Goal: Find specific page/section: Find specific page/section

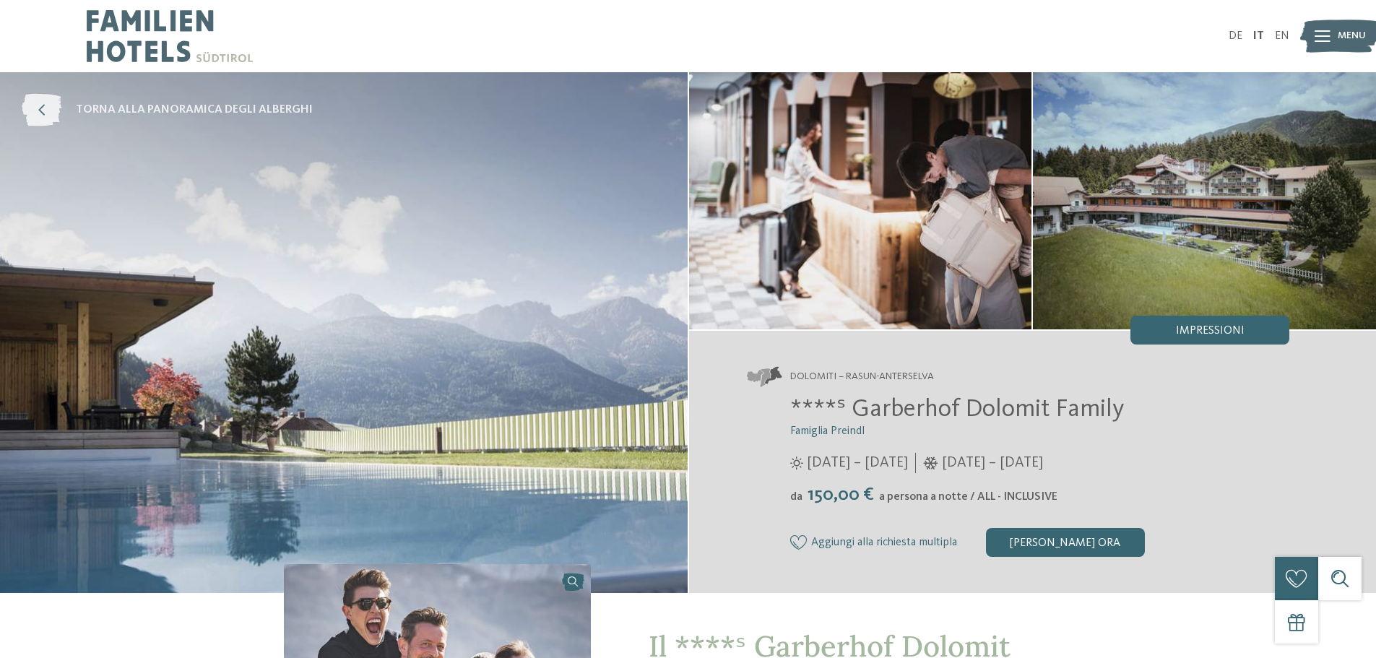
click at [272, 107] on span "torna alla panoramica degli alberghi" at bounding box center [194, 110] width 237 height 16
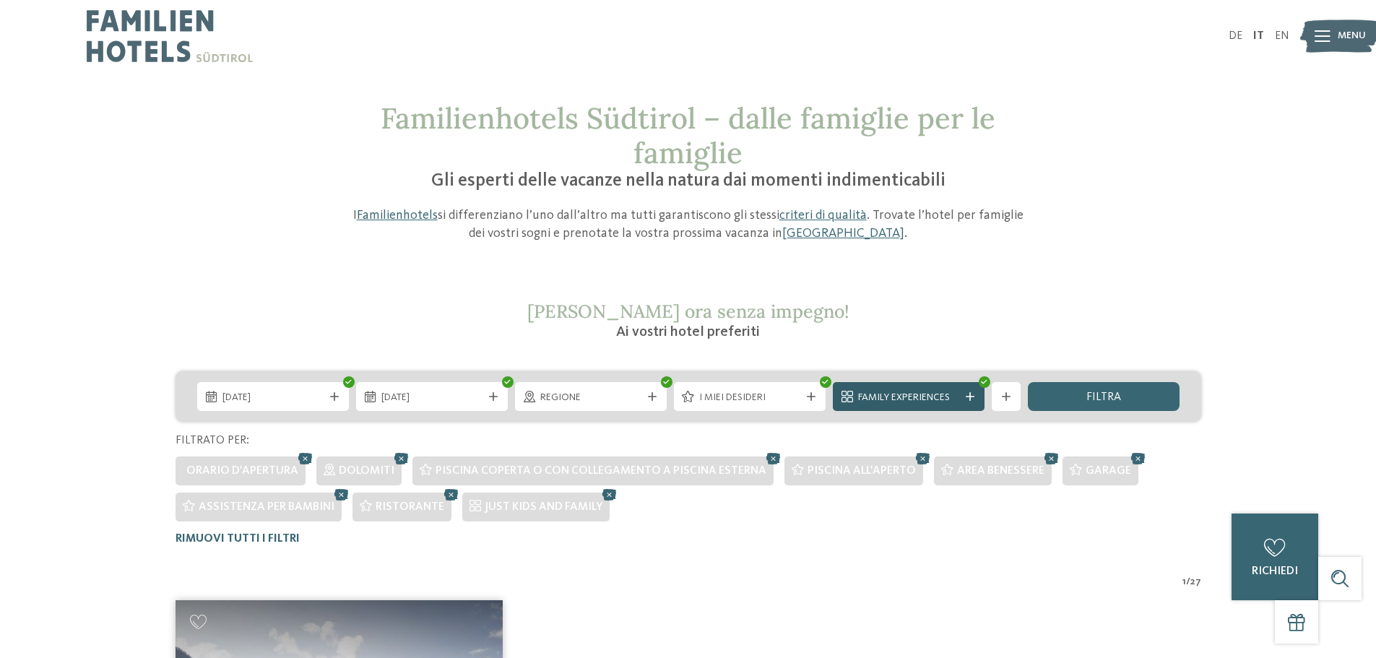
click at [971, 400] on icon at bounding box center [970, 396] width 9 height 9
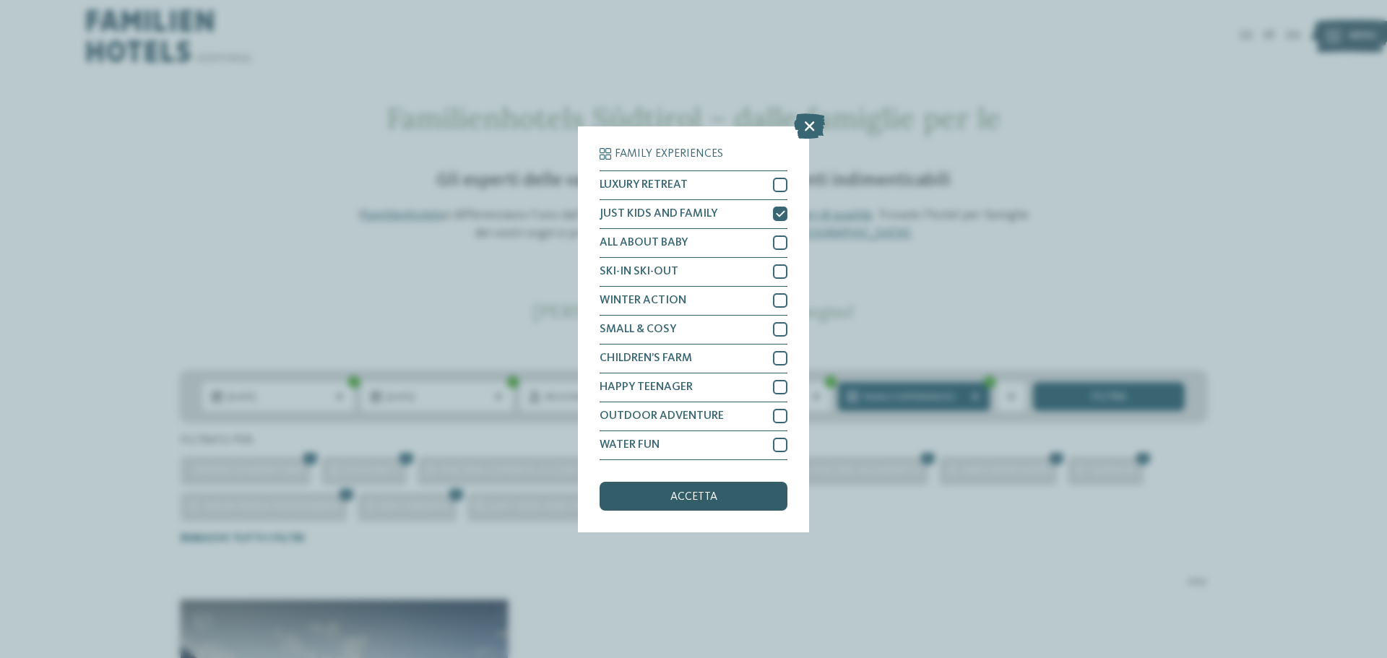
click at [749, 497] on div "accetta" at bounding box center [694, 496] width 188 height 29
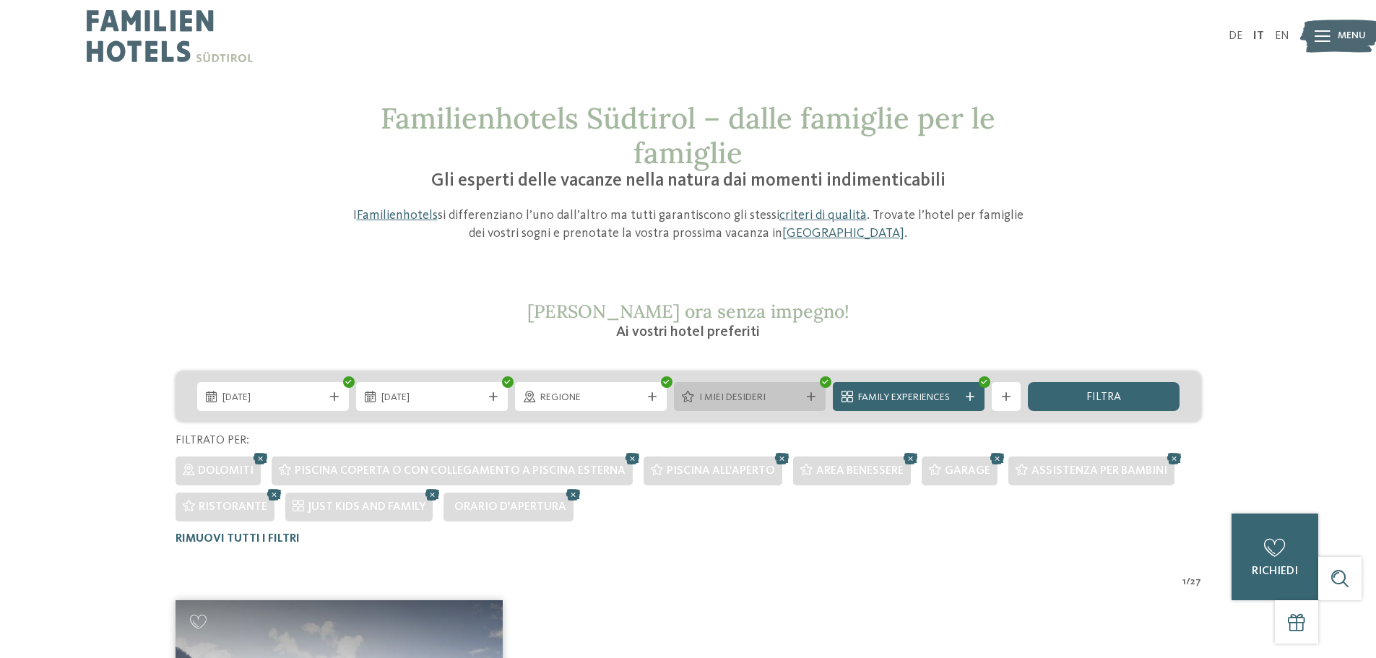
click at [808, 403] on div "I miei desideri" at bounding box center [750, 396] width 152 height 29
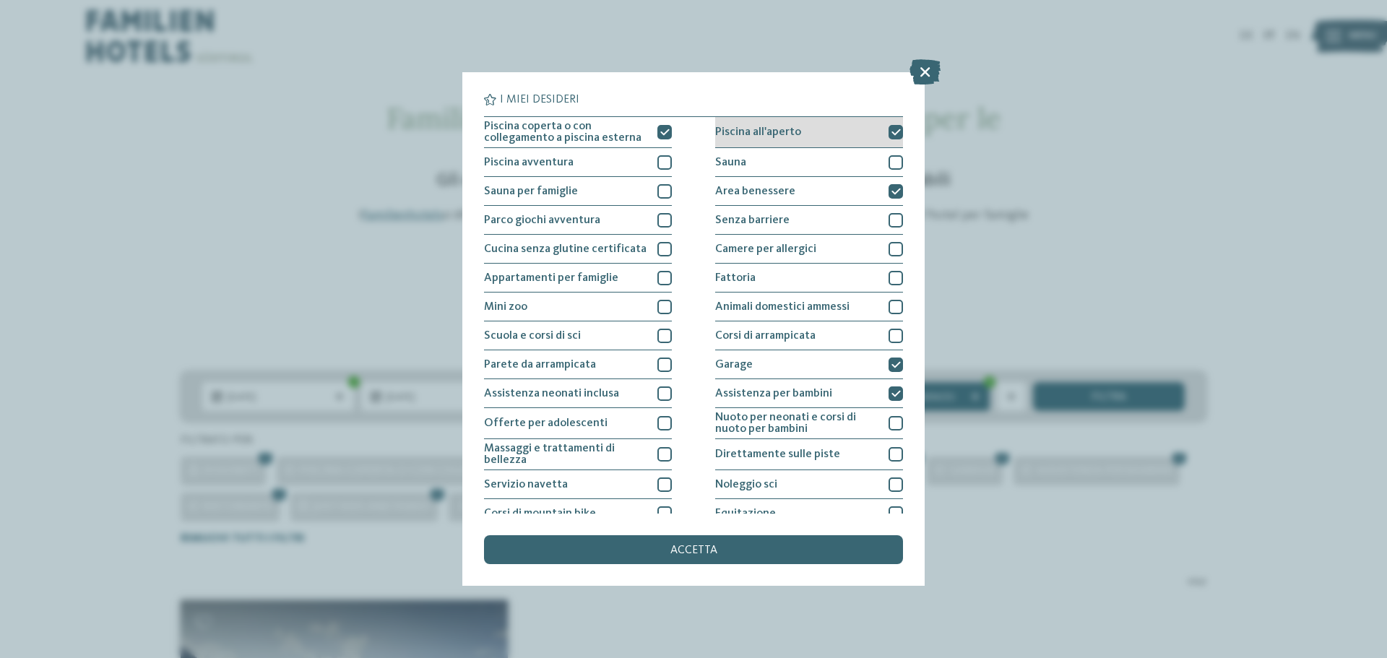
click at [893, 132] on icon at bounding box center [896, 132] width 9 height 9
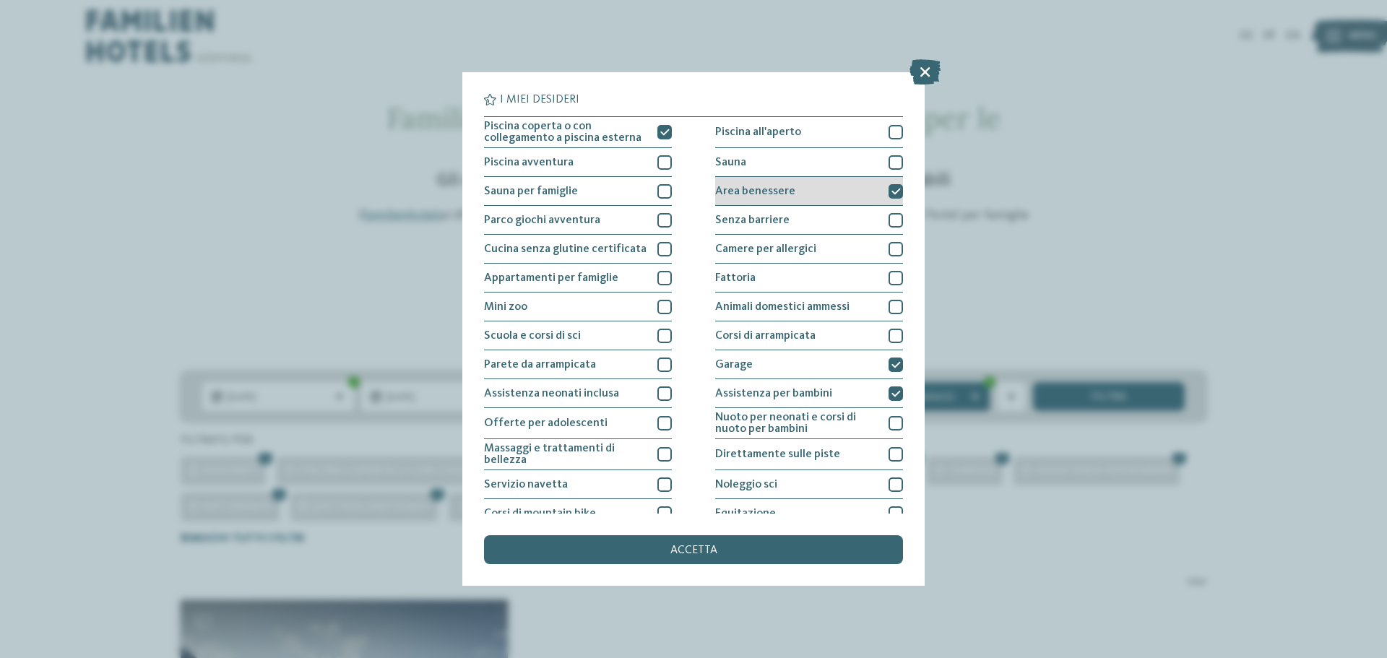
click at [892, 189] on icon at bounding box center [896, 191] width 9 height 9
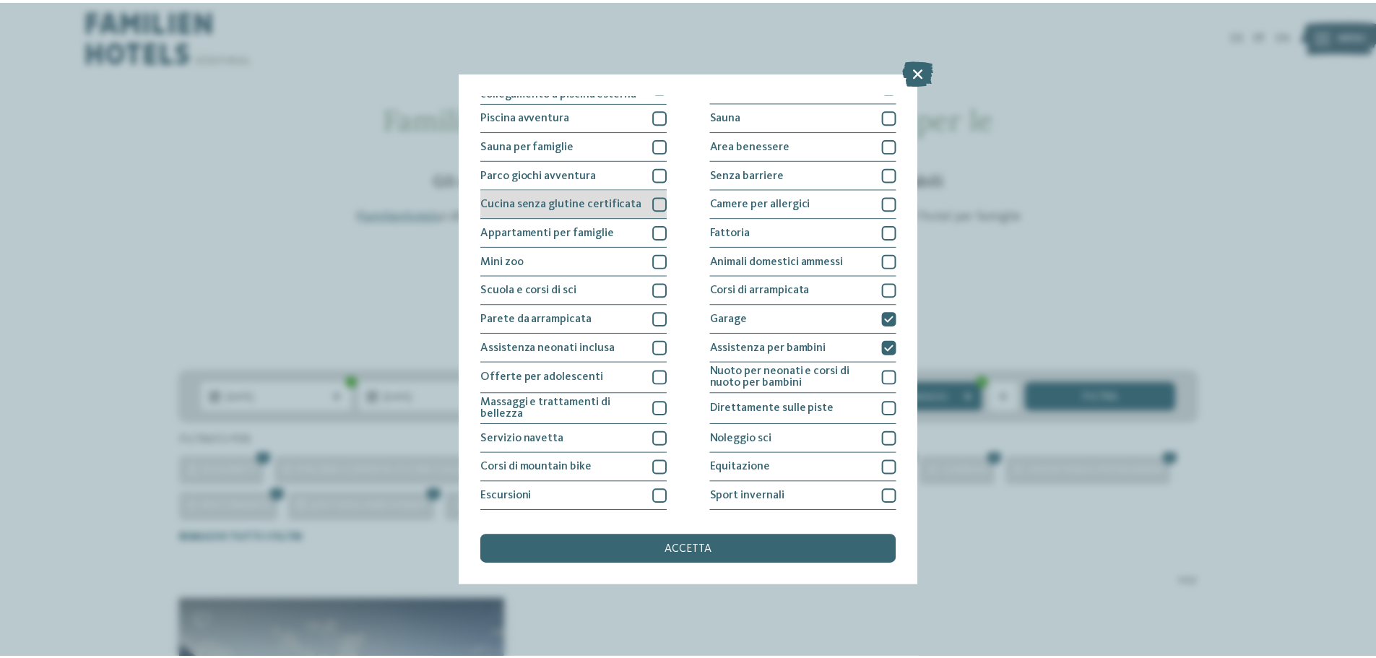
scroll to position [101, 0]
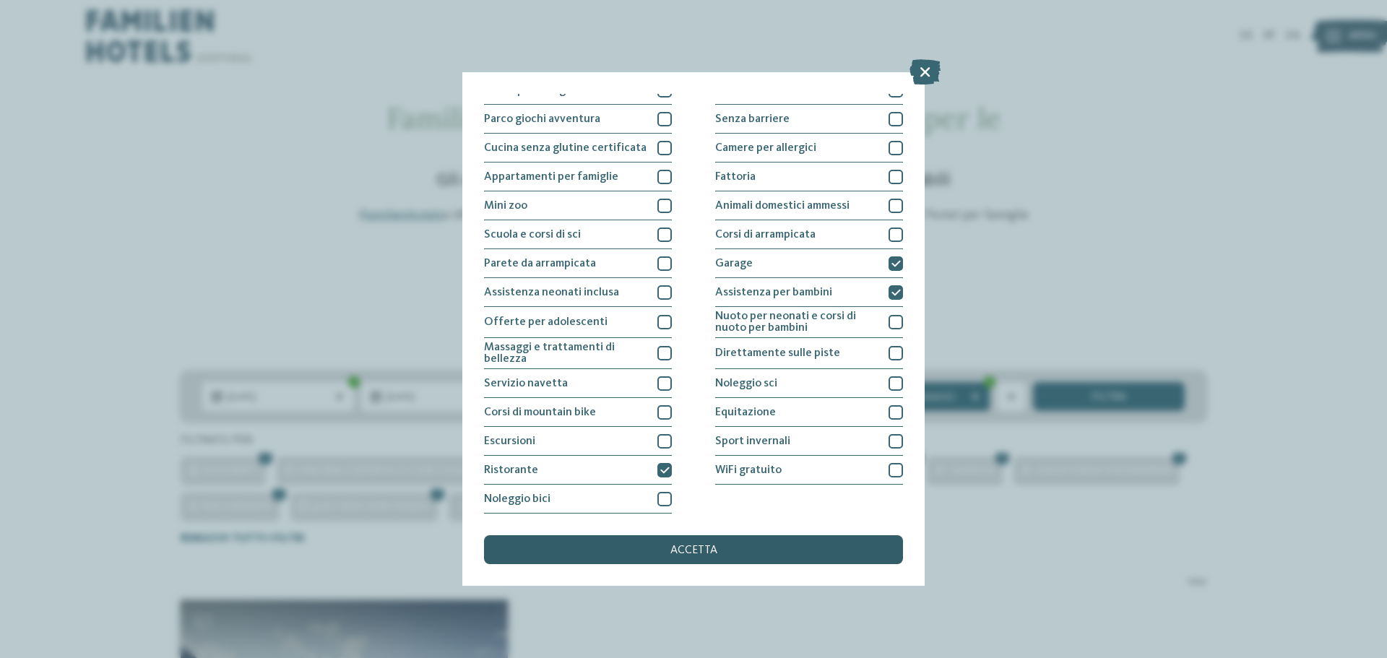
click at [697, 548] on span "accetta" at bounding box center [693, 551] width 47 height 12
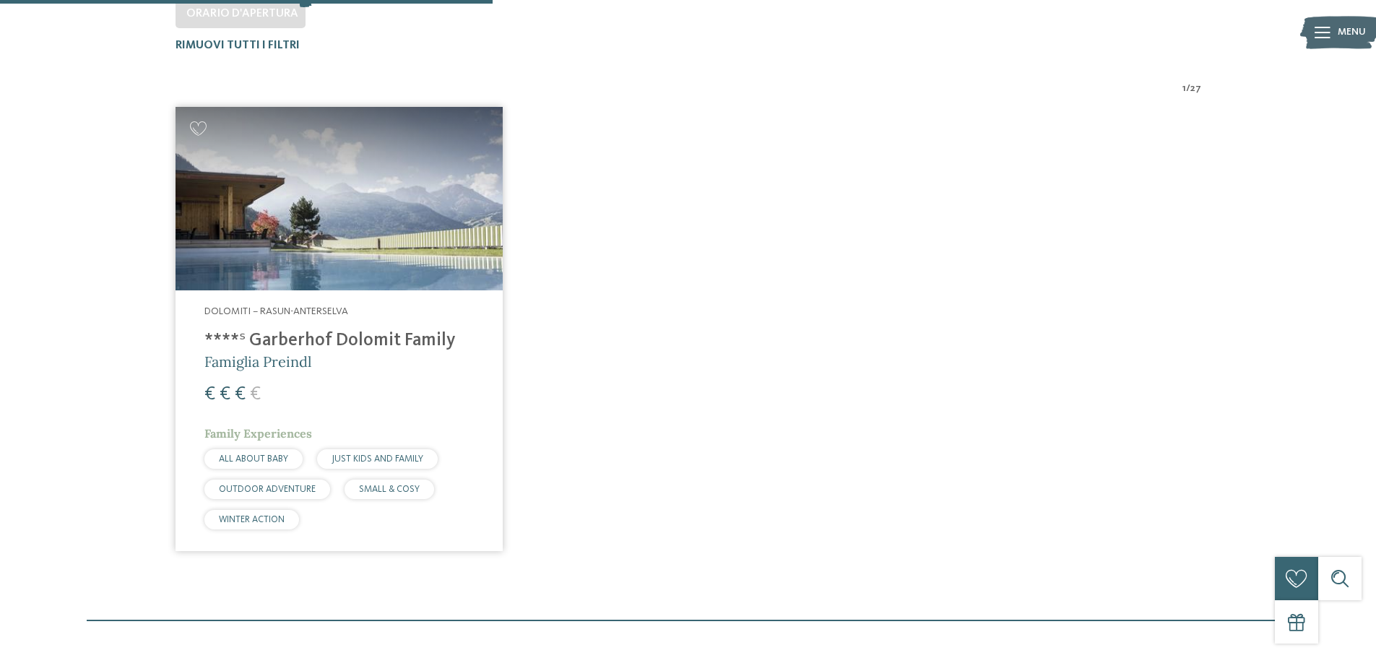
scroll to position [510, 0]
